Goal: Information Seeking & Learning: Learn about a topic

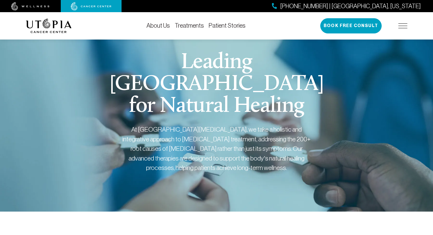
click at [175, 22] on link "Treatments" at bounding box center [189, 25] width 29 height 7
